Goal: Information Seeking & Learning: Learn about a topic

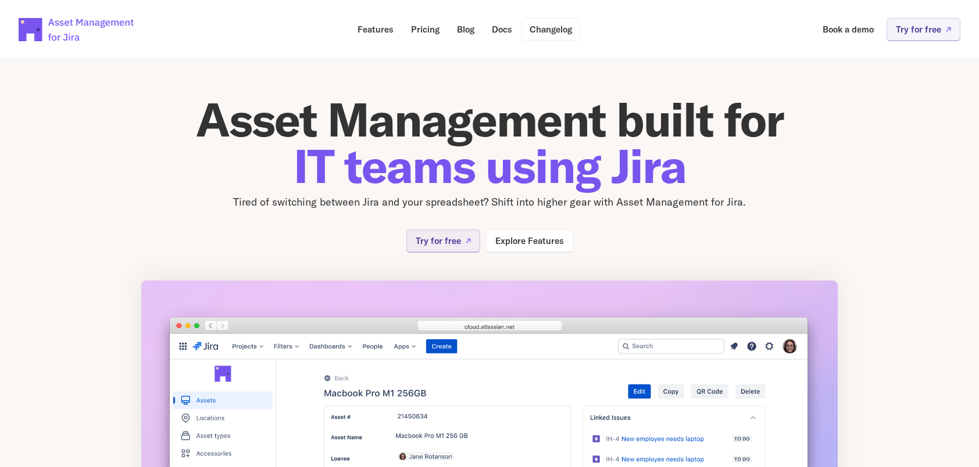
click at [557, 28] on p "Changelog" at bounding box center [551, 29] width 42 height 9
click at [487, 33] on link "Docs" at bounding box center [502, 29] width 37 height 23
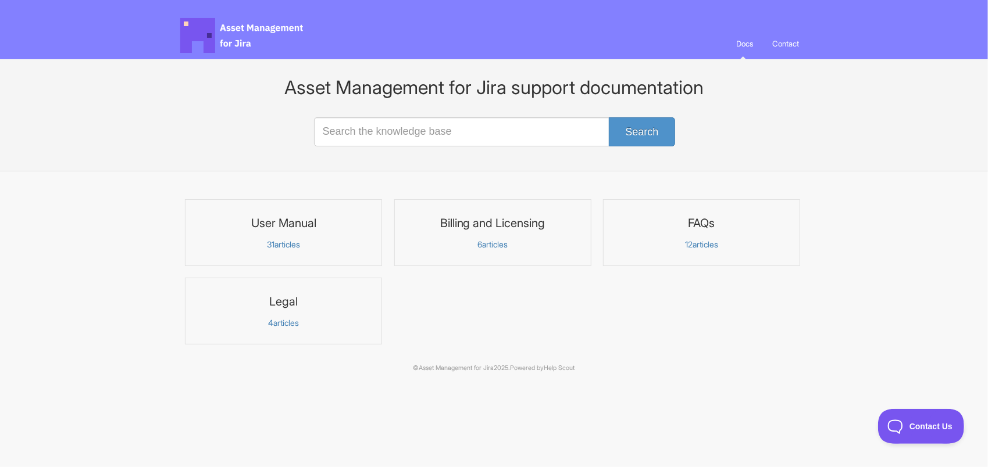
click at [305, 242] on p "31 articles" at bounding box center [283, 244] width 182 height 10
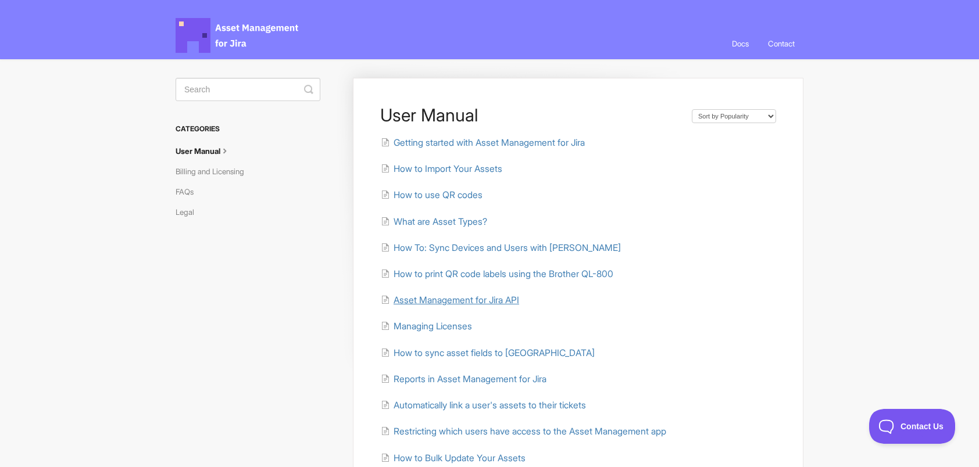
click at [500, 304] on span "Asset Management for Jira API" at bounding box center [456, 300] width 126 height 11
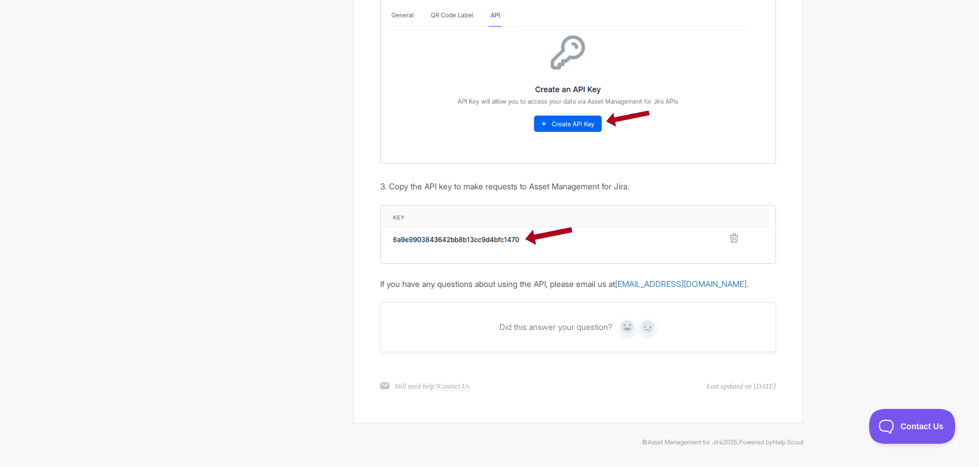
scroll to position [37, 0]
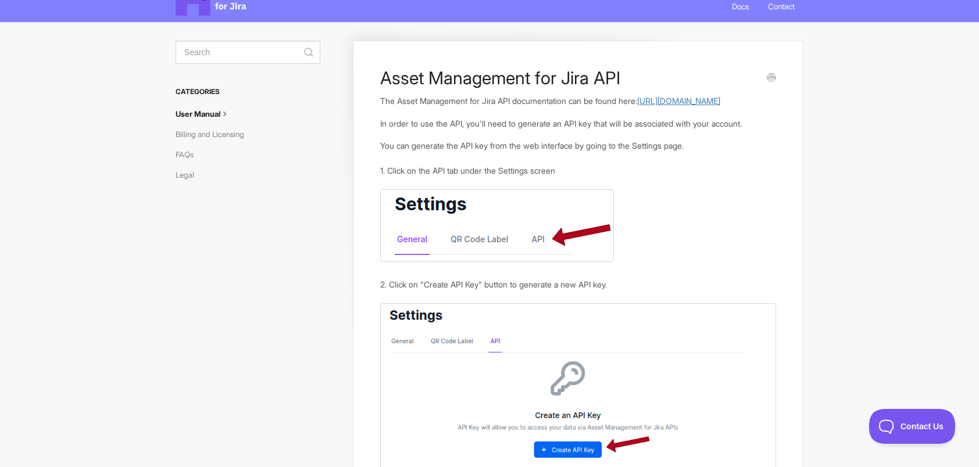
click at [637, 106] on link "https://developer.assetmanagementforjira.com" at bounding box center [678, 101] width 83 height 10
